Goal: Task Accomplishment & Management: Use online tool/utility

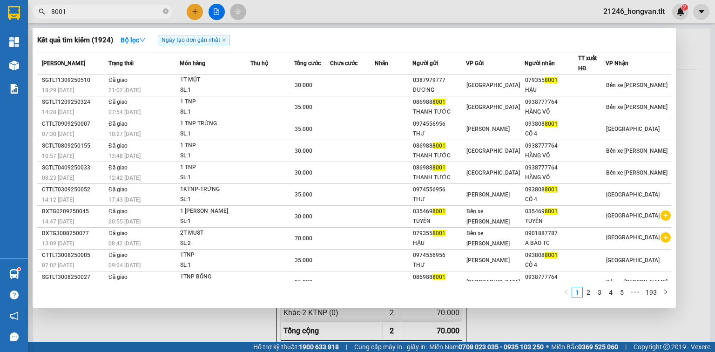
click at [197, 322] on div at bounding box center [357, 176] width 715 height 352
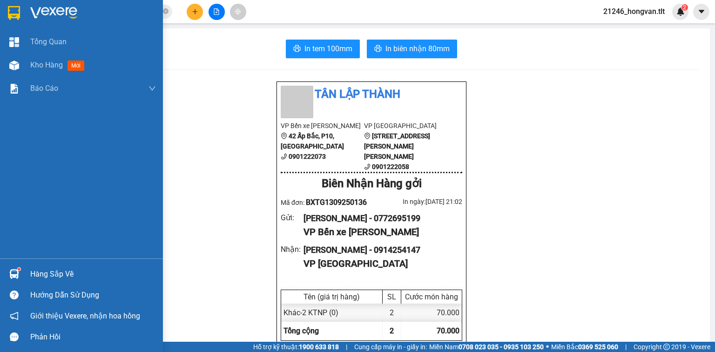
click at [13, 273] on img at bounding box center [14, 274] width 10 height 10
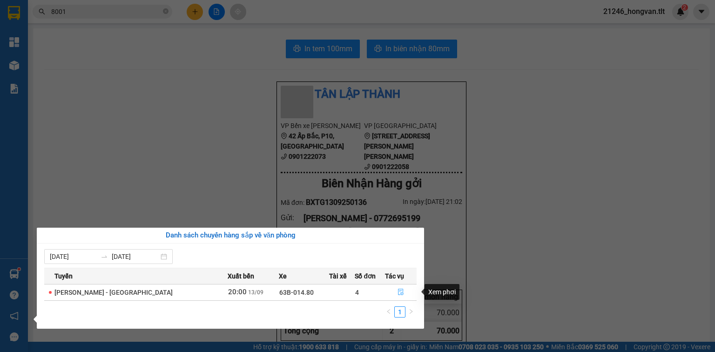
click at [398, 291] on icon "file-done" at bounding box center [401, 292] width 7 height 7
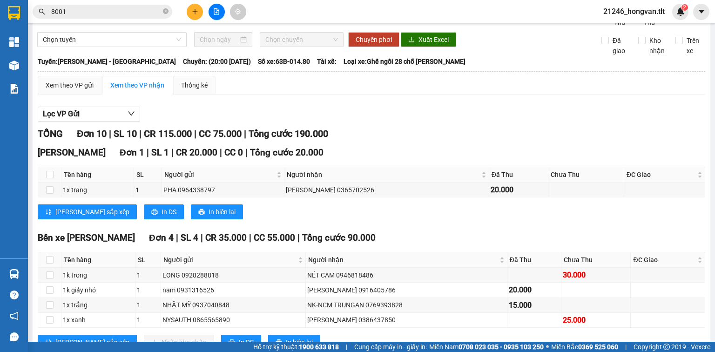
scroll to position [75, 0]
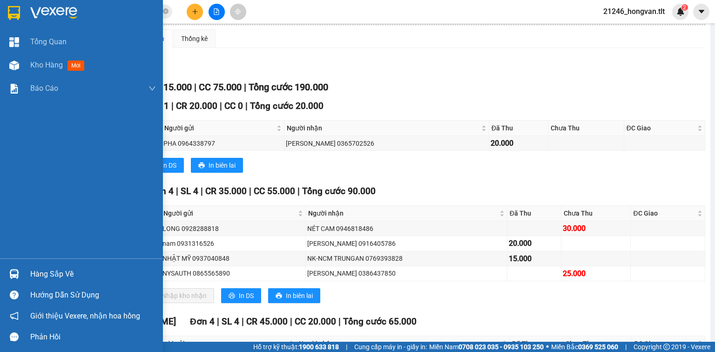
click at [20, 63] on div at bounding box center [14, 65] width 16 height 16
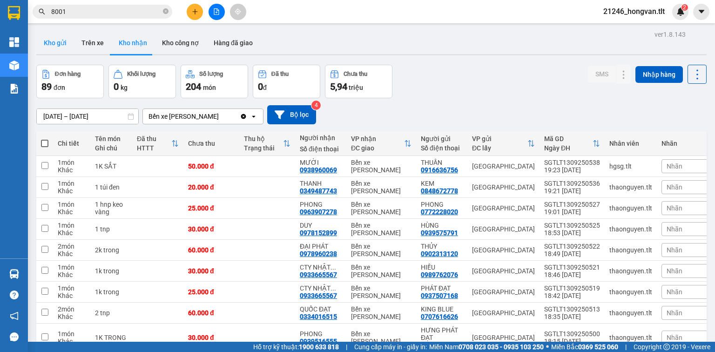
click at [55, 45] on button "Kho gửi" at bounding box center [55, 43] width 38 height 22
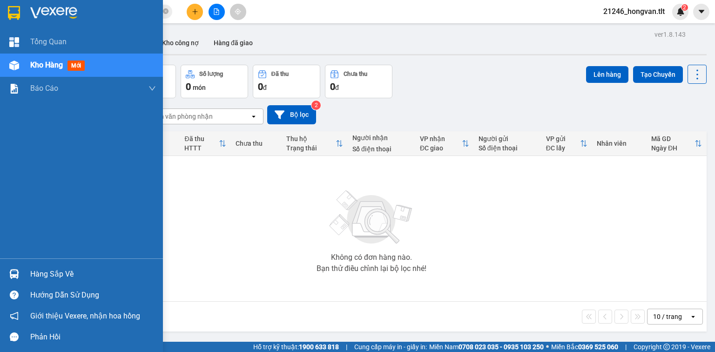
click at [61, 272] on div "Hàng sắp về" at bounding box center [93, 274] width 126 height 14
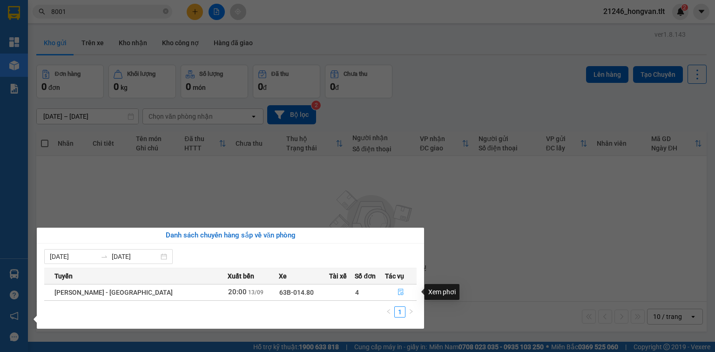
click at [398, 290] on icon "file-done" at bounding box center [401, 292] width 7 height 7
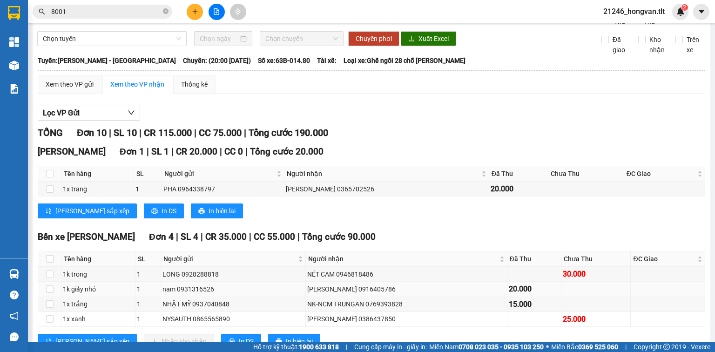
scroll to position [112, 0]
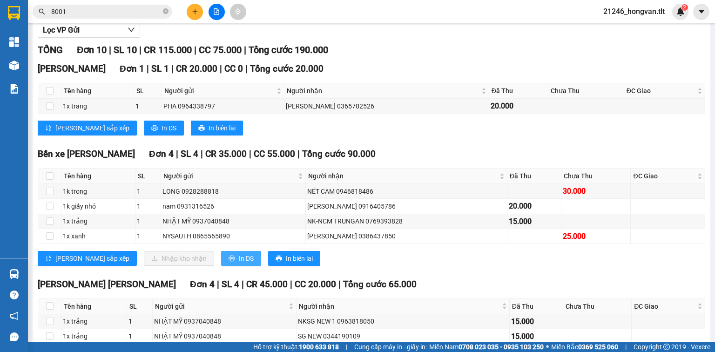
click at [221, 264] on button "In DS" at bounding box center [241, 258] width 40 height 15
click at [221, 265] on button "In DS" at bounding box center [241, 258] width 40 height 15
click at [49, 180] on input "checkbox" at bounding box center [49, 175] width 7 height 7
checkbox input "true"
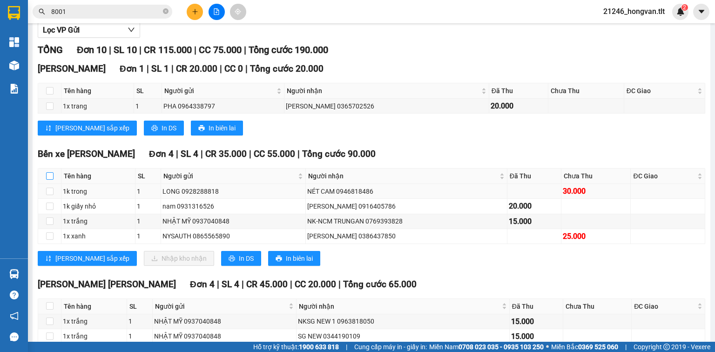
checkbox input "true"
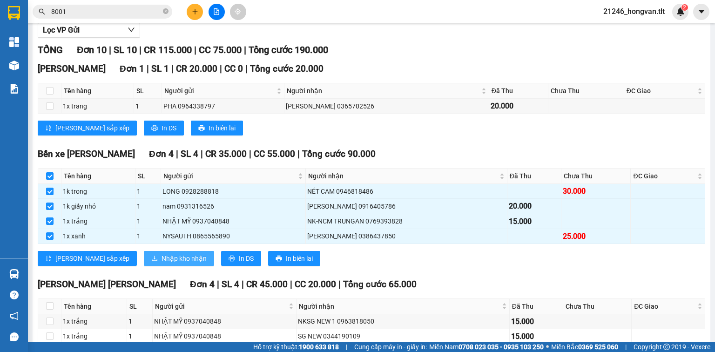
click at [162, 263] on span "Nhập kho nhận" at bounding box center [184, 258] width 45 height 10
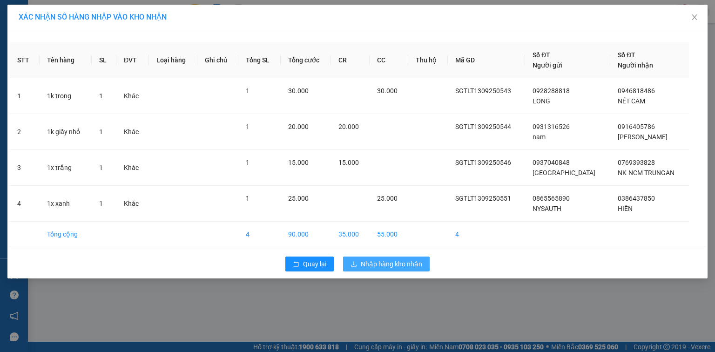
click at [396, 262] on span "Nhập hàng kho nhận" at bounding box center [391, 264] width 61 height 10
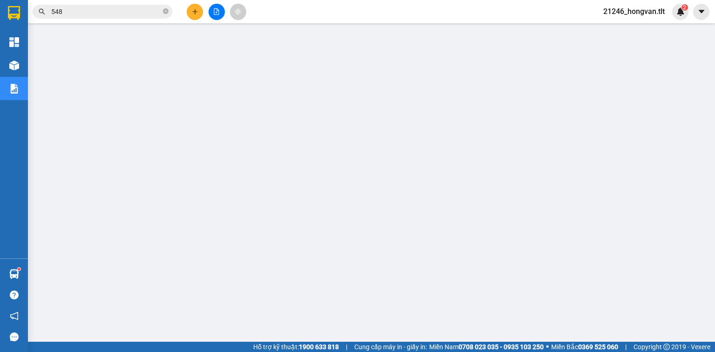
click at [97, 9] on input "548" at bounding box center [106, 12] width 110 height 10
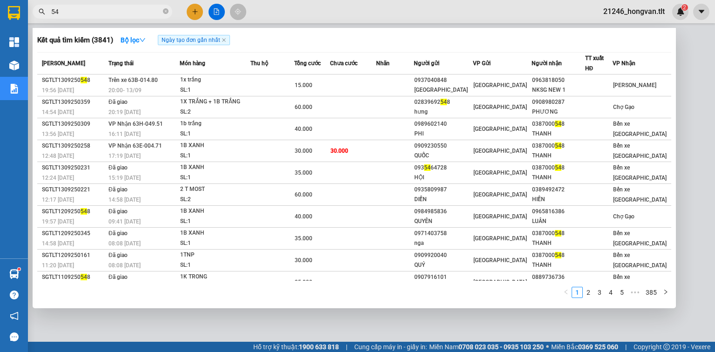
type input "5"
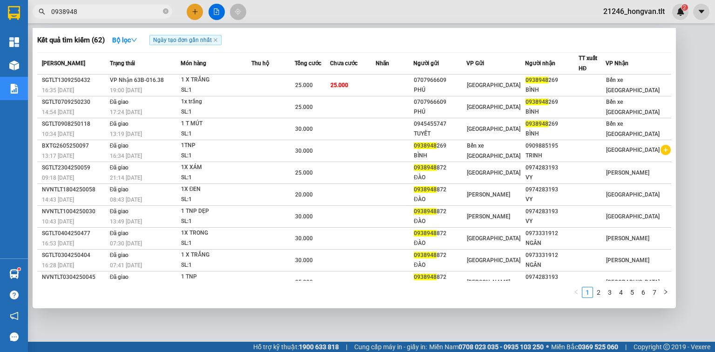
type input "0938948"
